Goal: Information Seeking & Learning: Learn about a topic

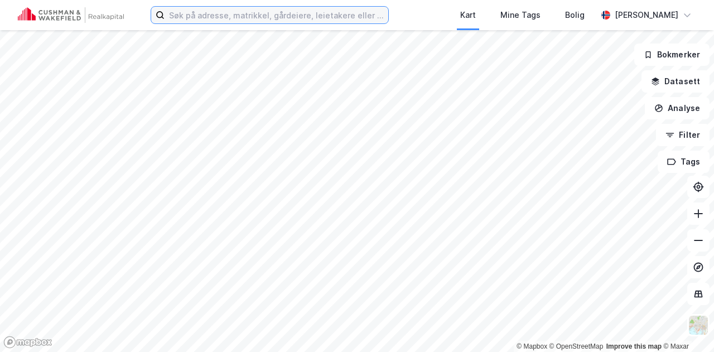
click at [254, 16] on input at bounding box center [276, 15] width 224 height 17
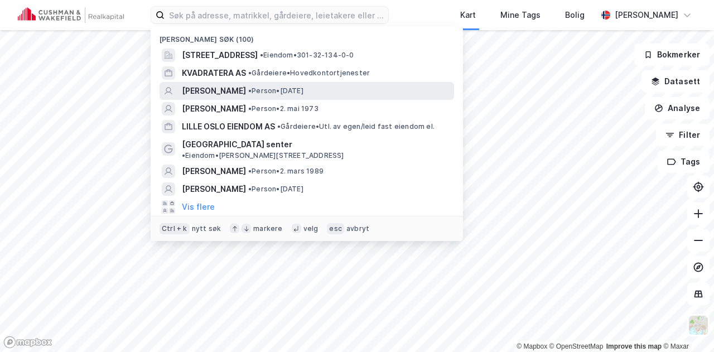
click at [225, 88] on span "[PERSON_NAME]" at bounding box center [214, 90] width 64 height 13
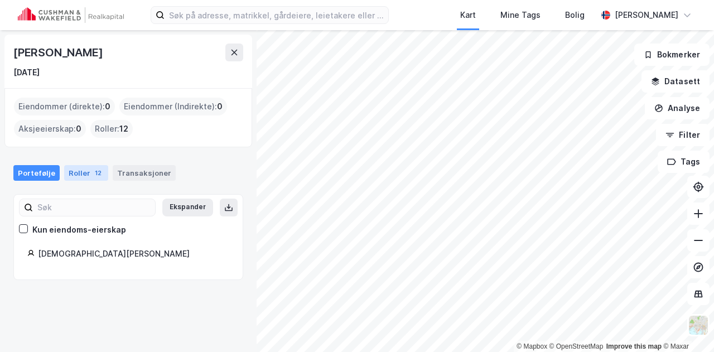
click at [93, 172] on div "12" at bounding box center [98, 172] width 11 height 11
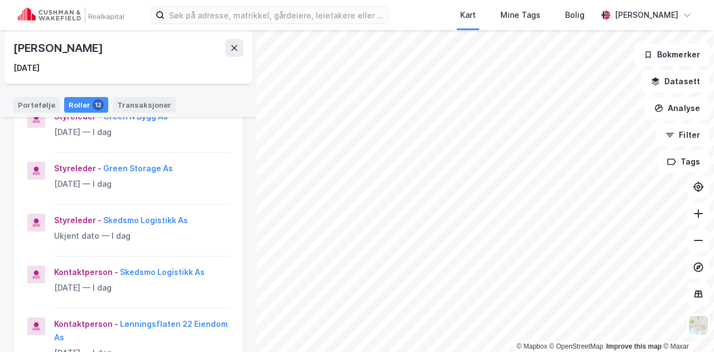
scroll to position [295, 0]
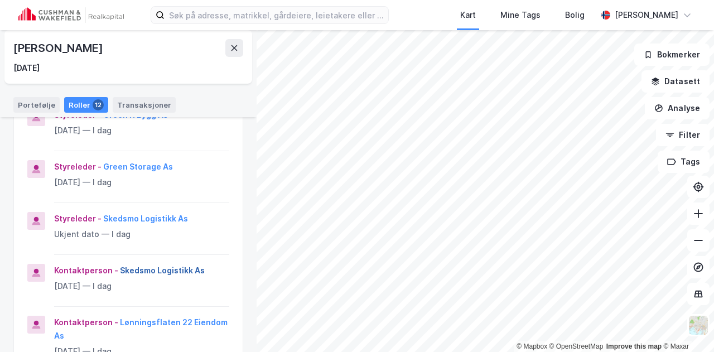
click at [0, 0] on button "Skedsmo Logistikk As" at bounding box center [0, 0] width 0 height 0
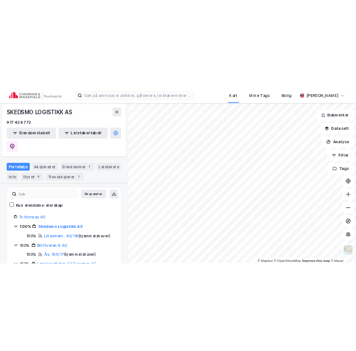
scroll to position [129, 0]
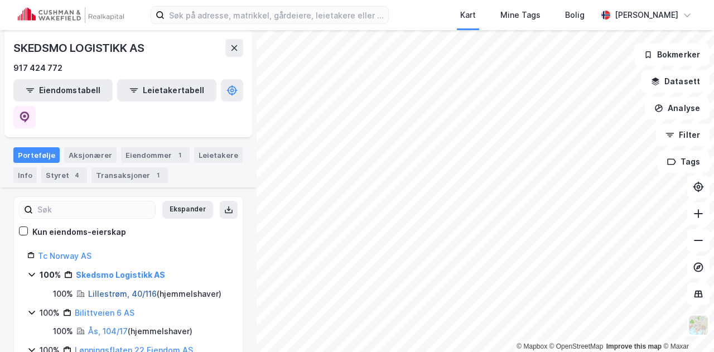
click at [111, 289] on link "Lillestrøm, 40/116" at bounding box center [122, 293] width 69 height 9
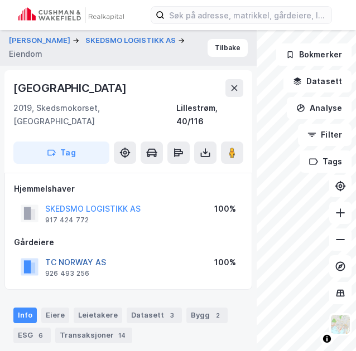
click at [0, 0] on button "TC NORWAY AS" at bounding box center [0, 0] width 0 height 0
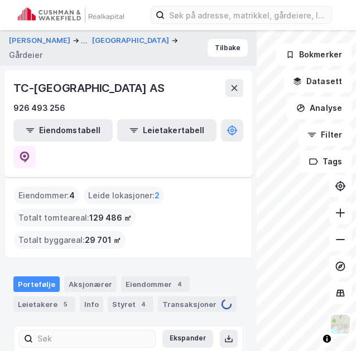
scroll to position [154, 0]
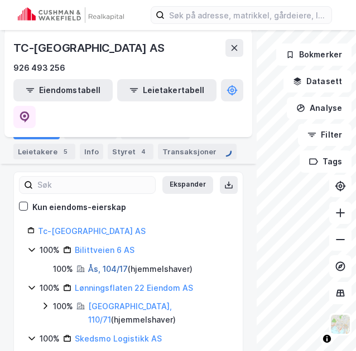
click at [101, 264] on link "Ås, 104/17" at bounding box center [108, 268] width 40 height 9
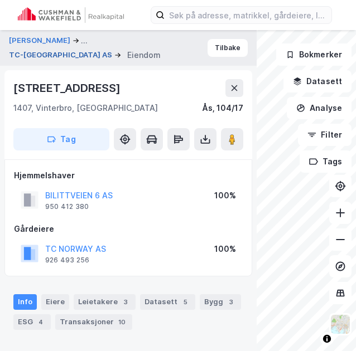
click at [40, 52] on button "TC-[GEOGRAPHIC_DATA] AS" at bounding box center [61, 55] width 105 height 11
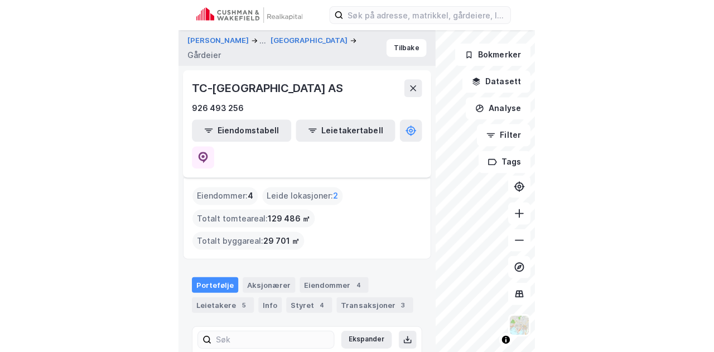
scroll to position [154, 0]
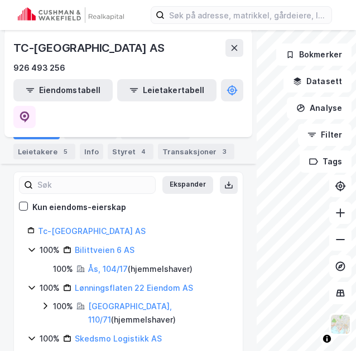
click at [98, 351] on div "Lillestrøm, 40/116 ( hjemmelshaver )" at bounding box center [154, 357] width 133 height 13
click at [98, 351] on link "Lillestrøm, 40/116" at bounding box center [122, 357] width 69 height 9
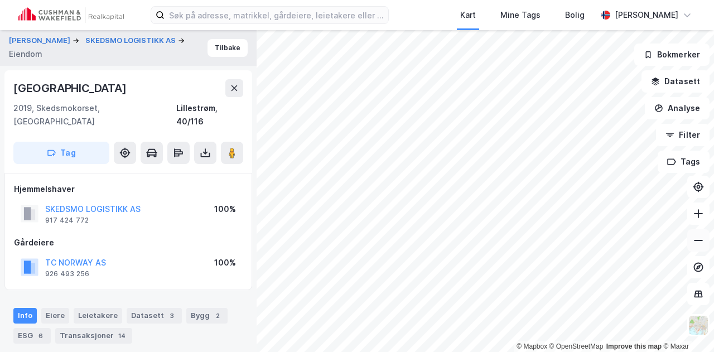
click at [699, 235] on icon at bounding box center [697, 240] width 11 height 11
click at [700, 245] on icon at bounding box center [697, 240] width 11 height 11
click at [692, 218] on icon at bounding box center [697, 213] width 11 height 11
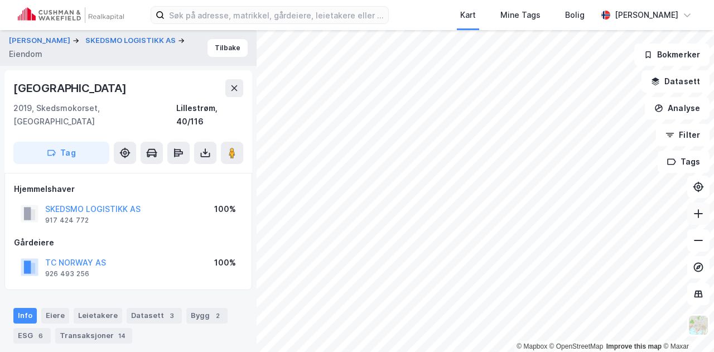
click at [692, 218] on icon at bounding box center [697, 213] width 11 height 11
